Goal: Information Seeking & Learning: Learn about a topic

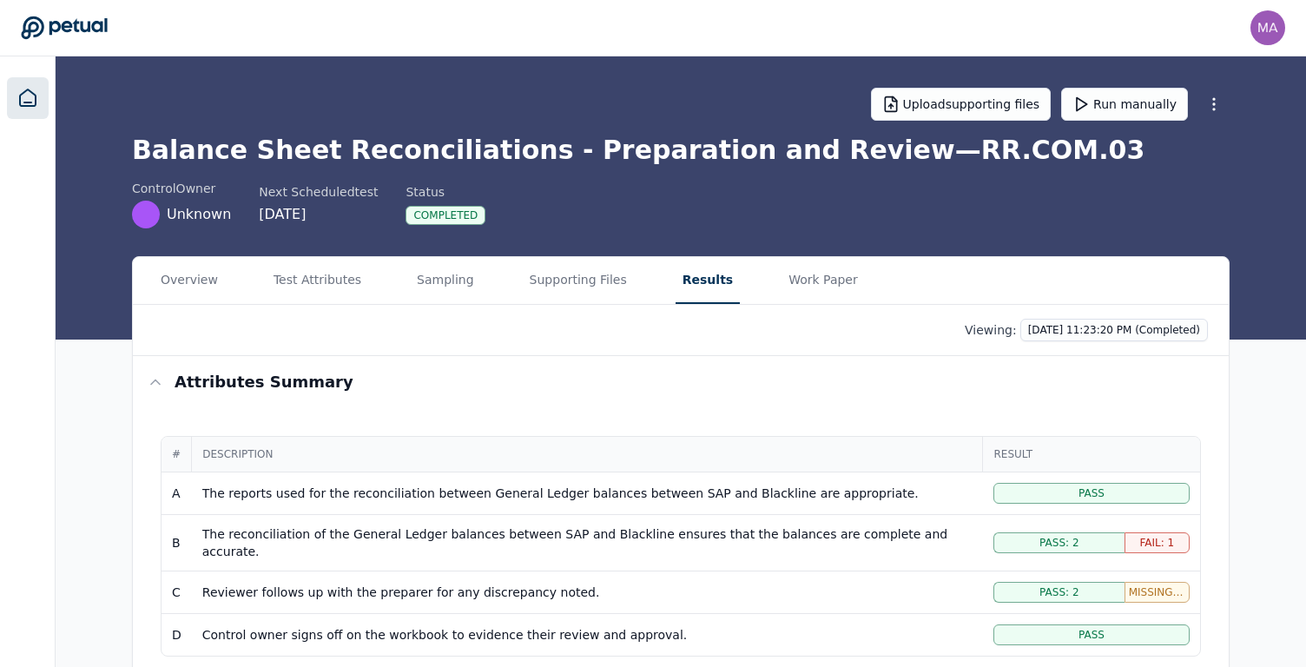
click at [18, 89] on icon at bounding box center [27, 98] width 21 height 21
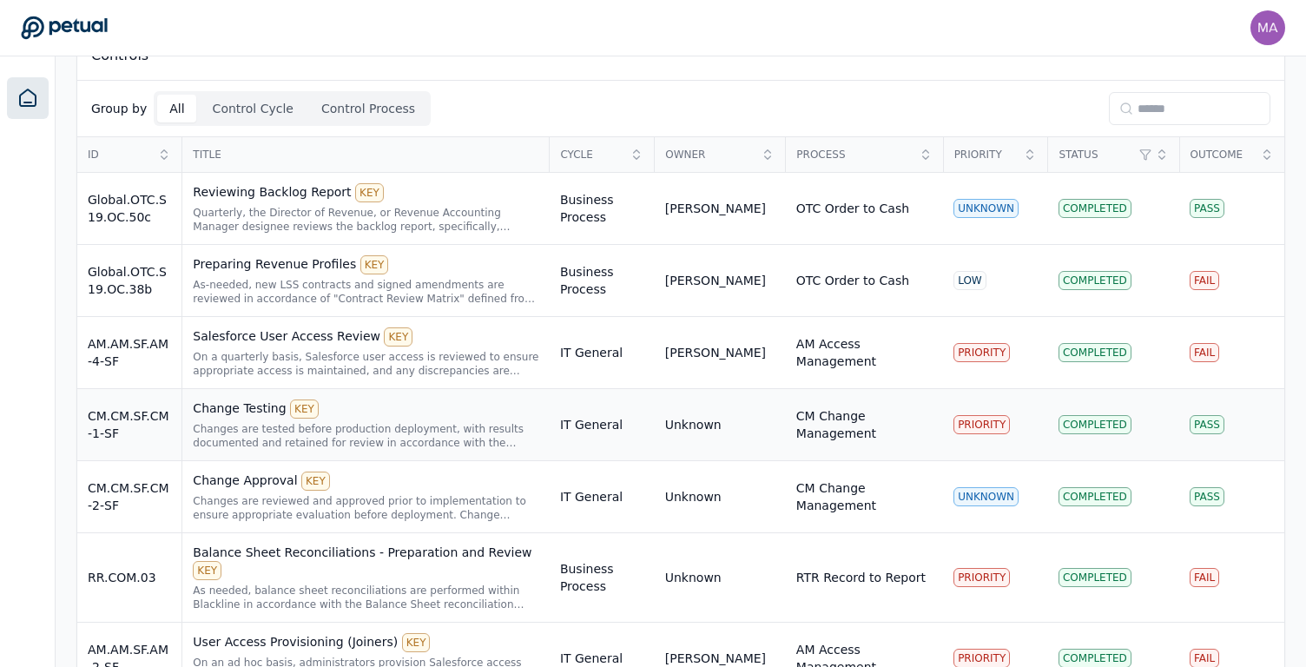
scroll to position [432, 0]
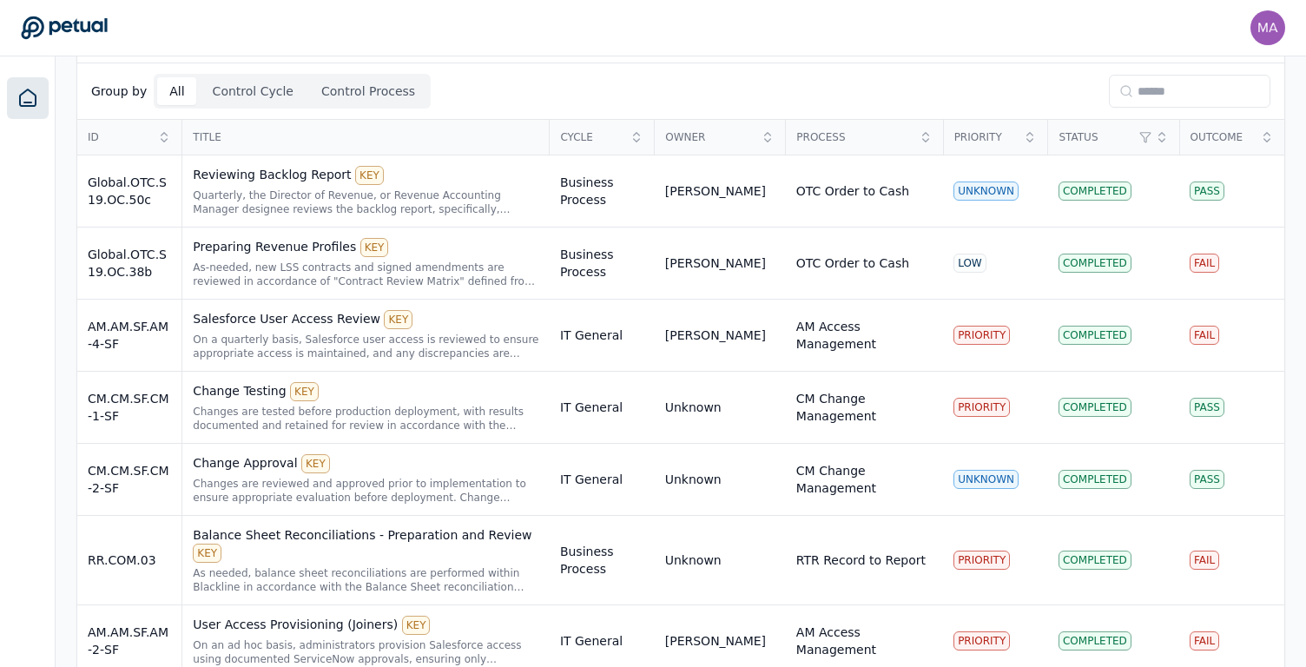
click at [234, 107] on div "All Control Cycle Control Process" at bounding box center [292, 91] width 277 height 35
click at [234, 95] on button "Control Cycle" at bounding box center [253, 91] width 105 height 28
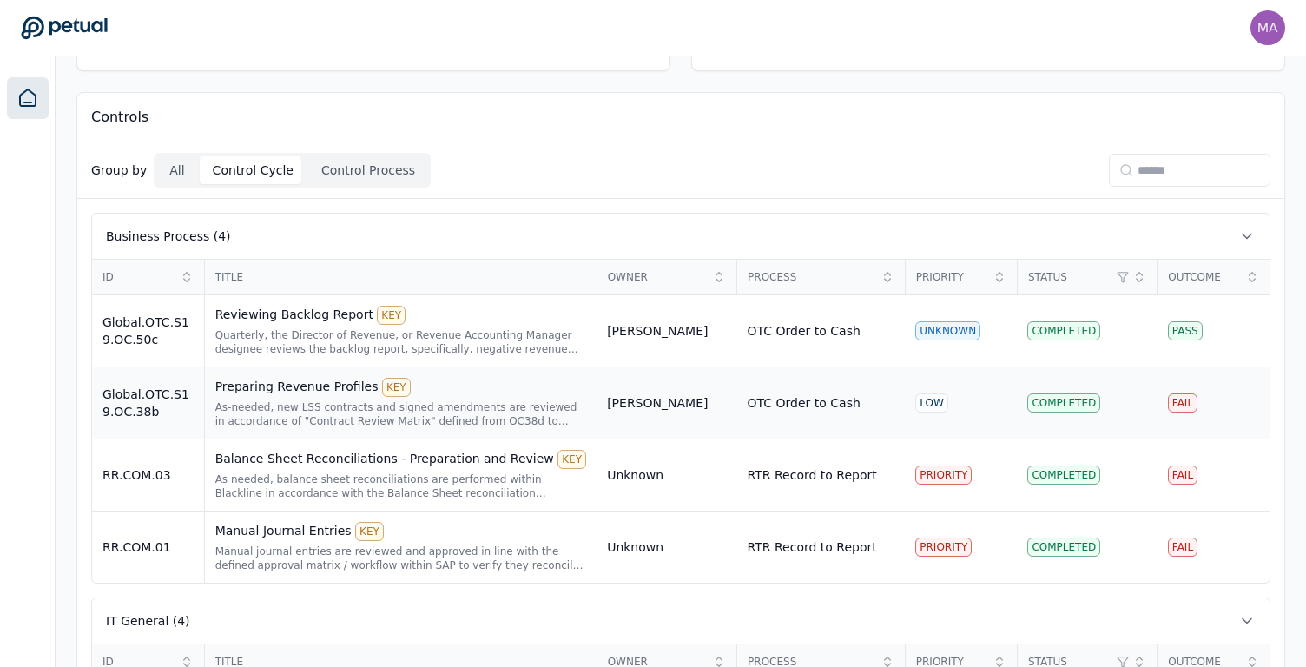
scroll to position [355, 0]
click at [300, 472] on div "As needed, balance sheet reconciliations are performed within Blackline in acco…" at bounding box center [401, 485] width 372 height 28
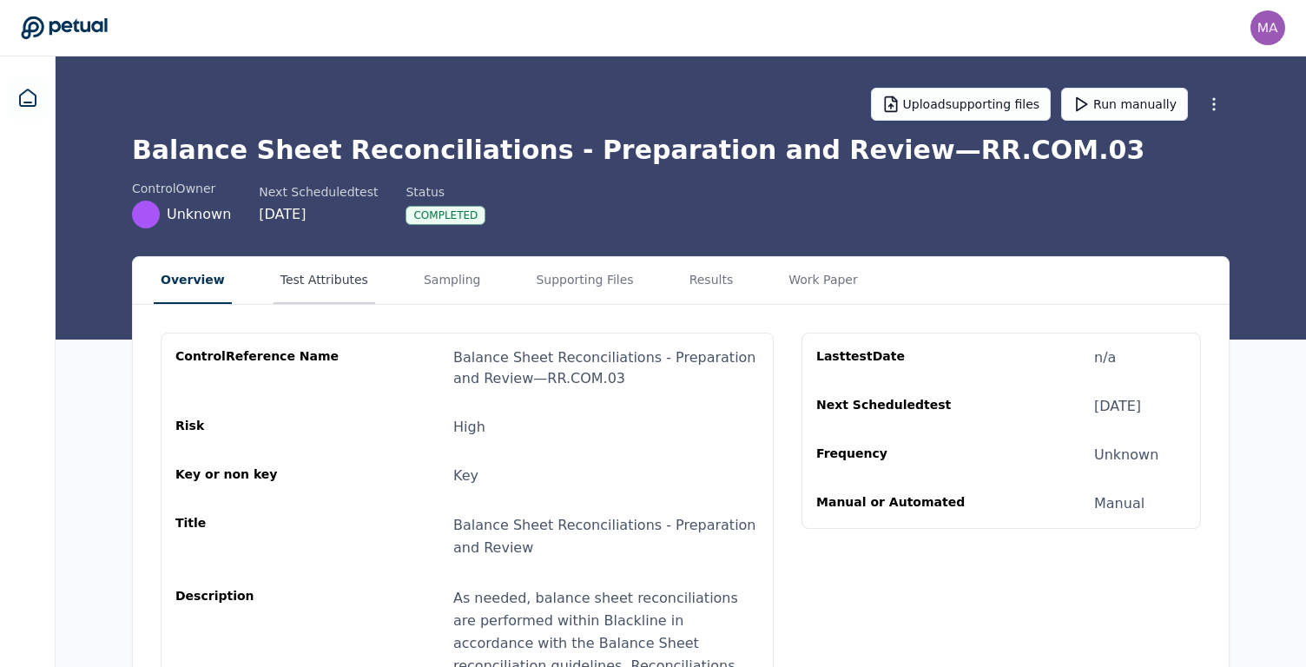
click at [310, 286] on button "Test Attributes" at bounding box center [324, 280] width 102 height 47
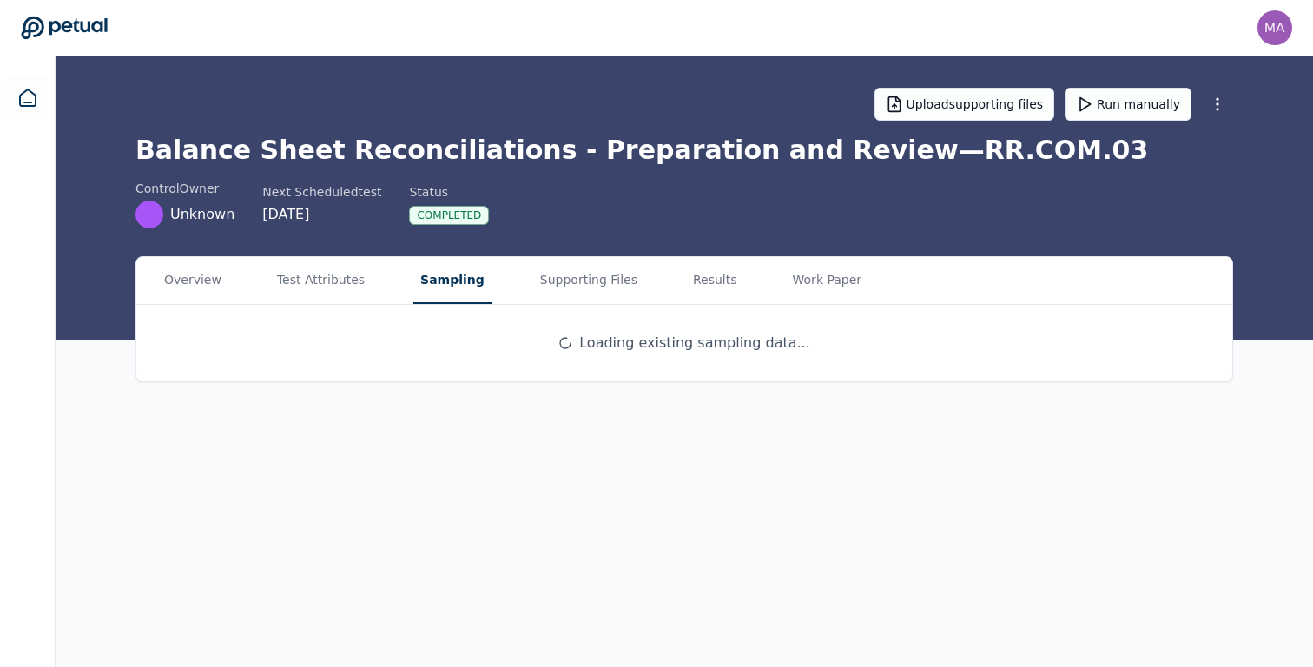
click at [445, 291] on button "Sampling" at bounding box center [452, 280] width 78 height 47
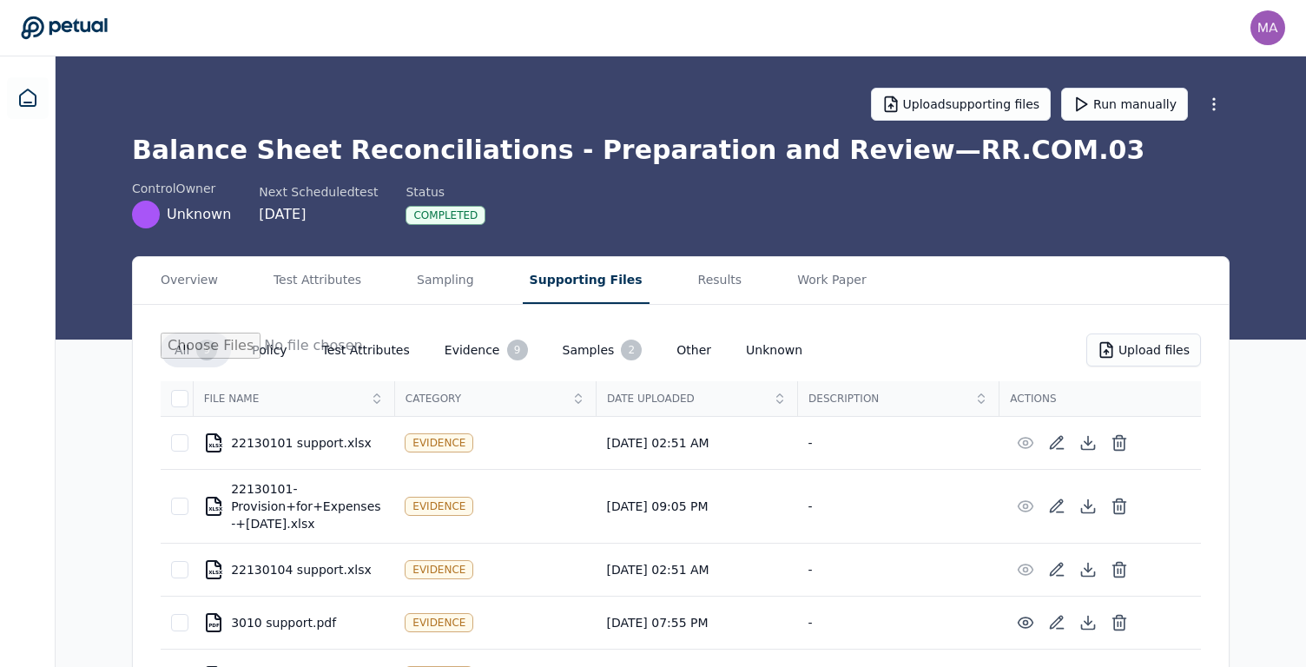
click at [581, 284] on button "Supporting Files" at bounding box center [586, 280] width 127 height 47
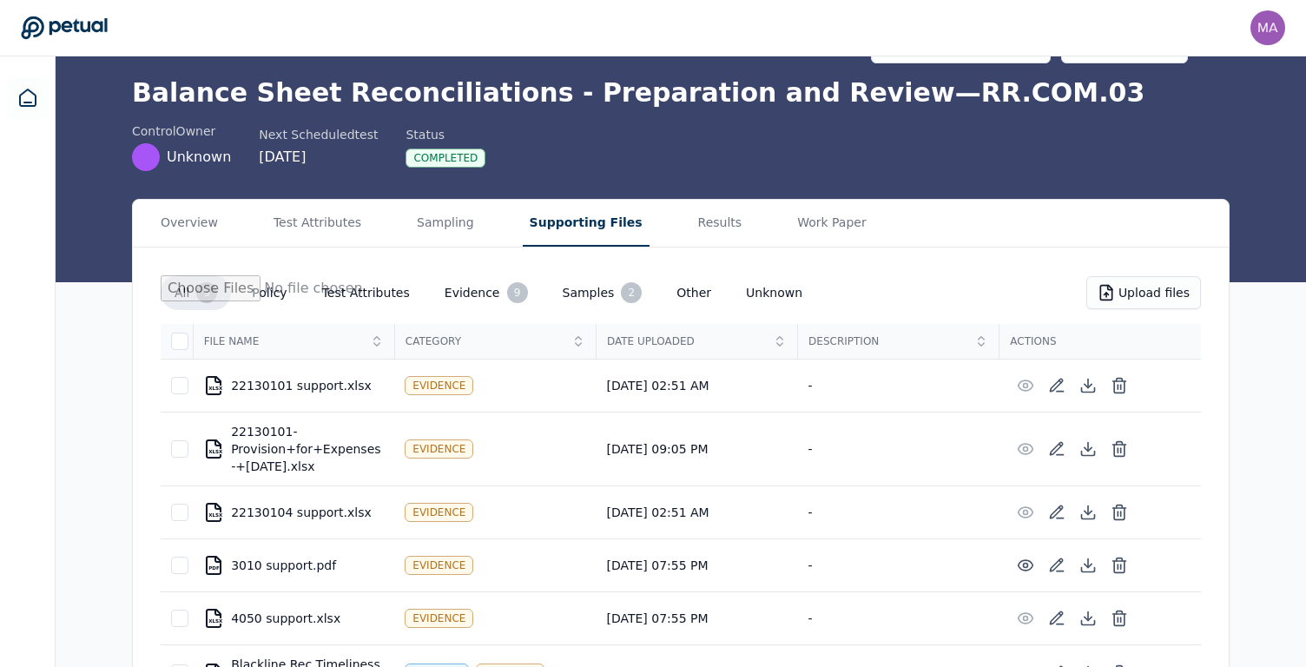
scroll to position [55, 0]
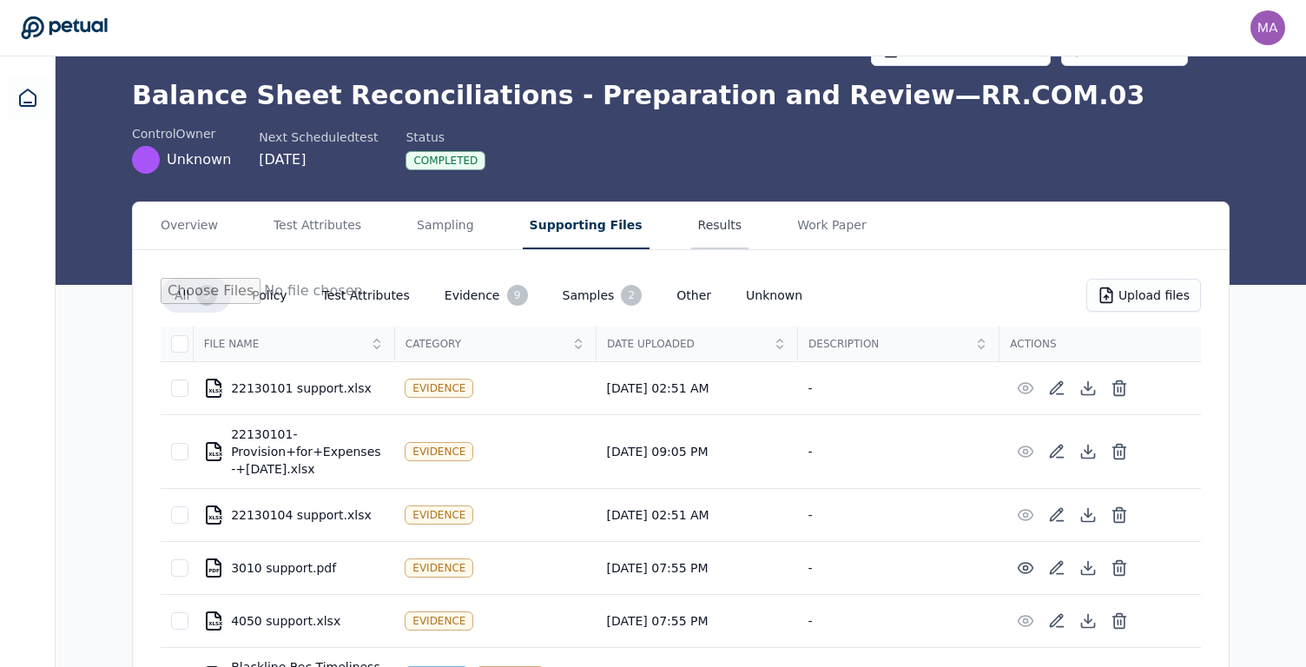
click at [691, 221] on main "Upload supporting files Run manually Balance Sheet Reconciliations - Preparatio…" at bounding box center [681, 457] width 1250 height 910
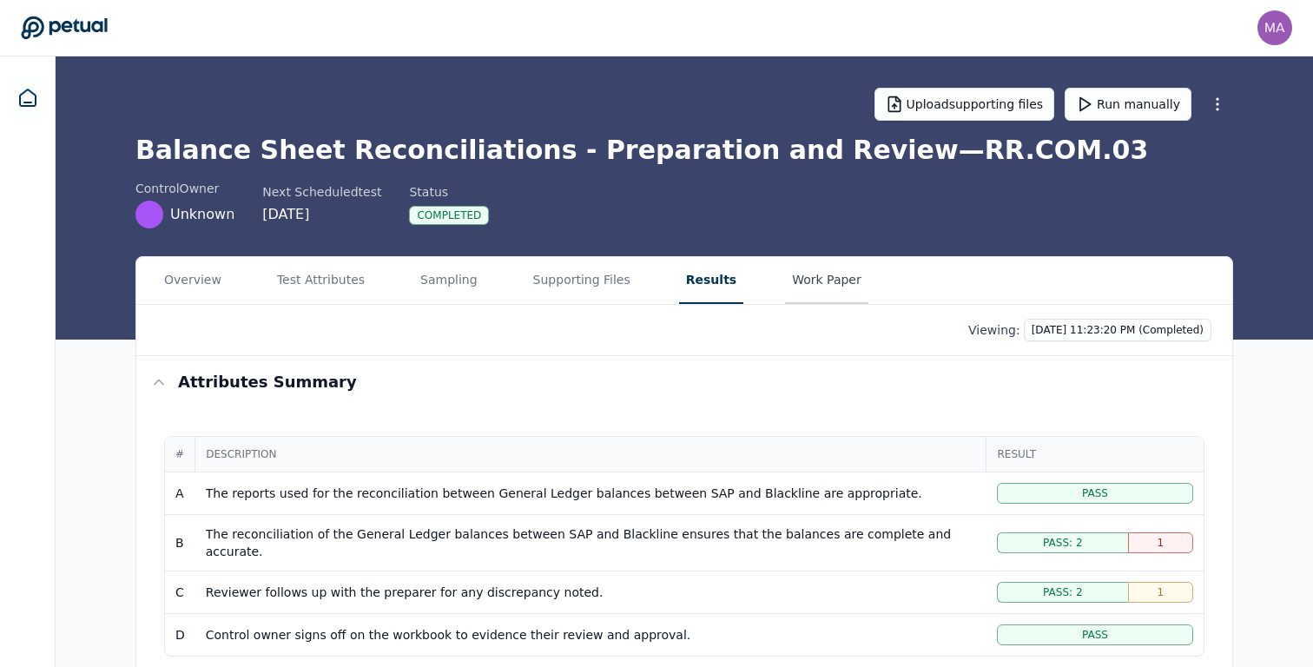
click at [799, 106] on main "Upload supporting files Run manually Balance Sheet Reconciliations - Preparatio…" at bounding box center [684, 525] width 1257 height 938
